Goal: Navigation & Orientation: Understand site structure

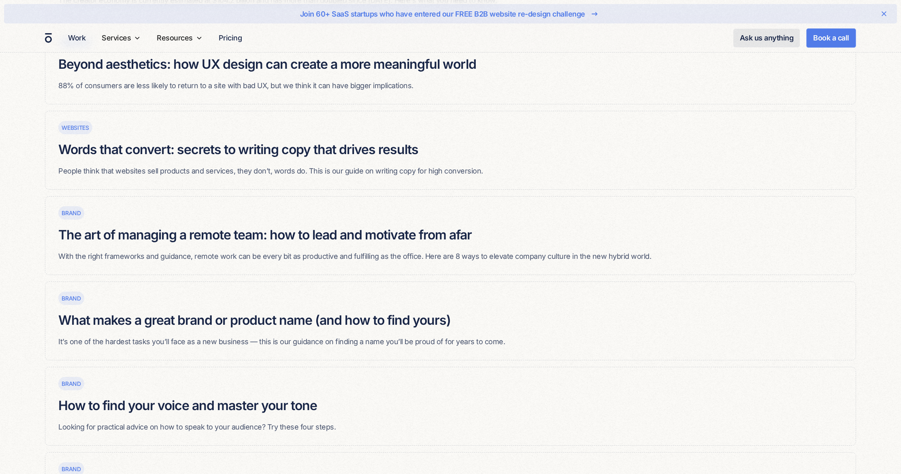
scroll to position [578, 0]
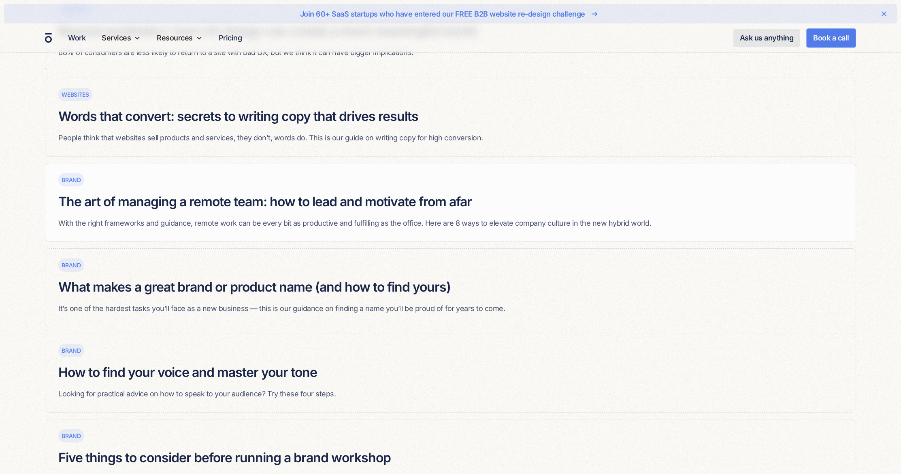
click at [341, 192] on div "Brand The art of managing a remote team: how to lead and motivate from afar Wit…" at bounding box center [354, 196] width 593 height 65
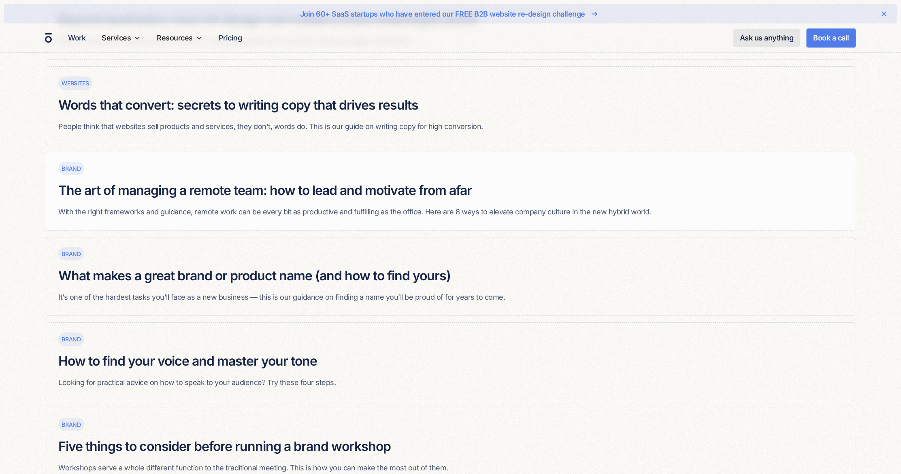
scroll to position [602, 0]
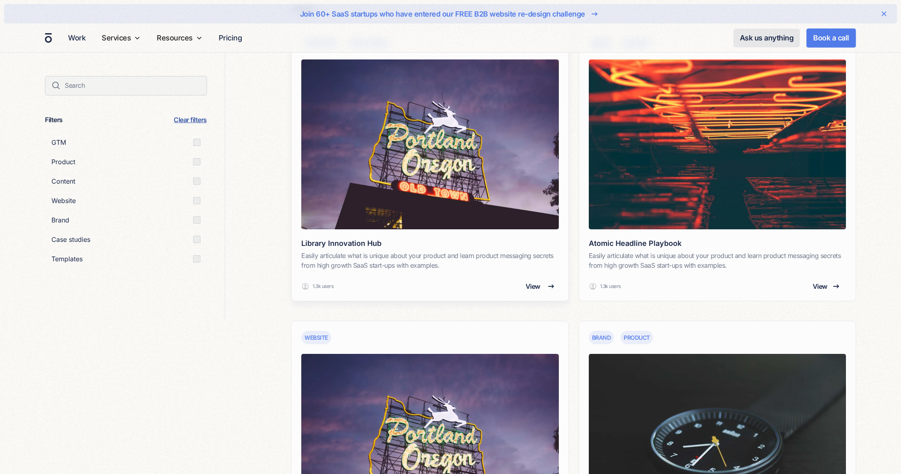
scroll to position [458, 0]
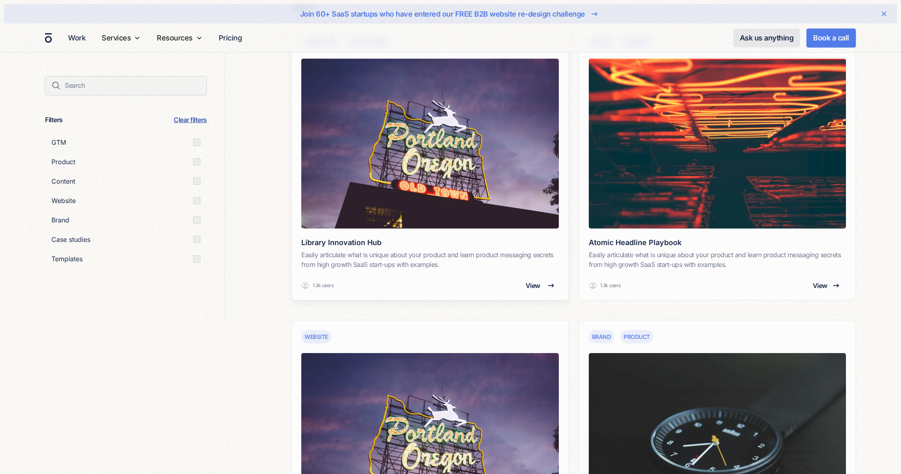
click at [418, 279] on link "Templates Case studies Library Innovation Hub Easily articulate what is unique …" at bounding box center [429, 164] width 277 height 276
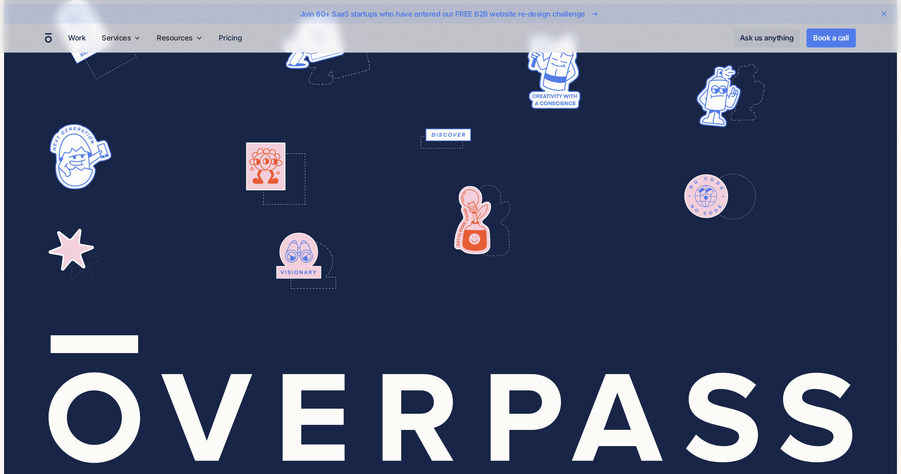
scroll to position [2363, 0]
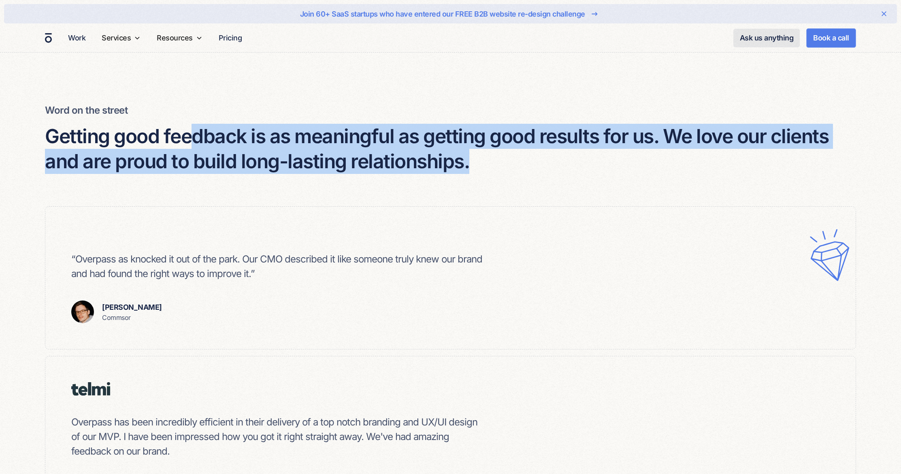
drag, startPoint x: 195, startPoint y: 127, endPoint x: 485, endPoint y: 170, distance: 293.4
click at [485, 170] on h4 "Getting good feedback is as meaningful as getting good results for us. We love …" at bounding box center [450, 149] width 811 height 51
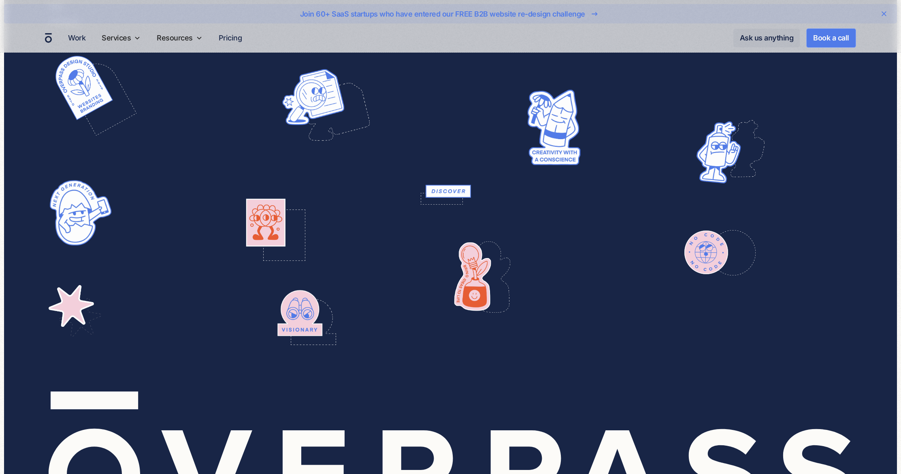
scroll to position [3481, 0]
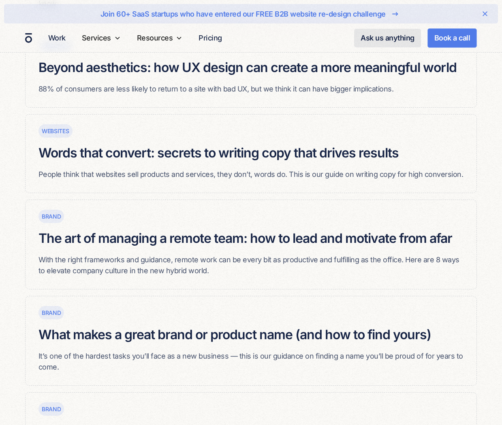
scroll to position [782, 0]
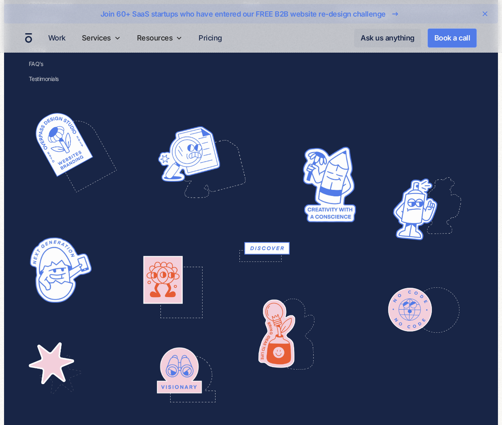
scroll to position [2008, 0]
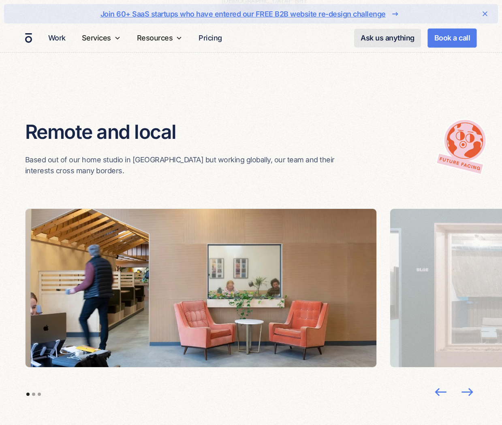
scroll to position [1862, 0]
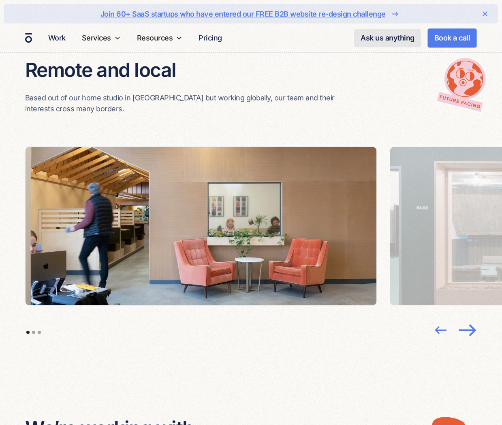
click at [475, 317] on div "next slide" at bounding box center [466, 329] width 29 height 29
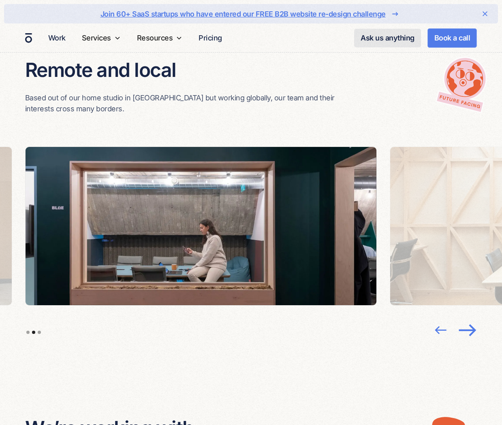
click at [475, 317] on div "next slide" at bounding box center [466, 329] width 29 height 29
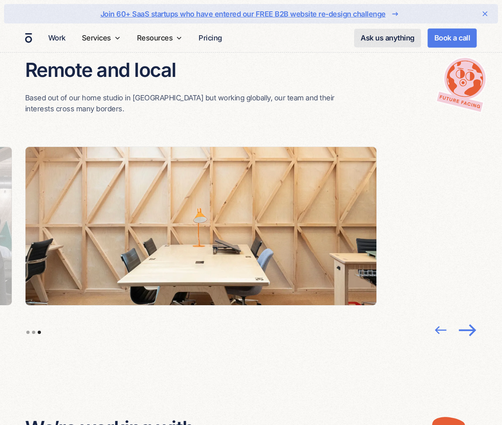
click at [475, 320] on img "next slide" at bounding box center [466, 330] width 21 height 21
